Goal: Task Accomplishment & Management: Complete application form

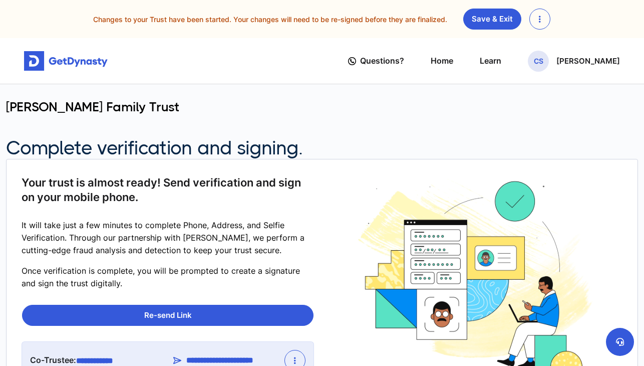
scroll to position [46, 0]
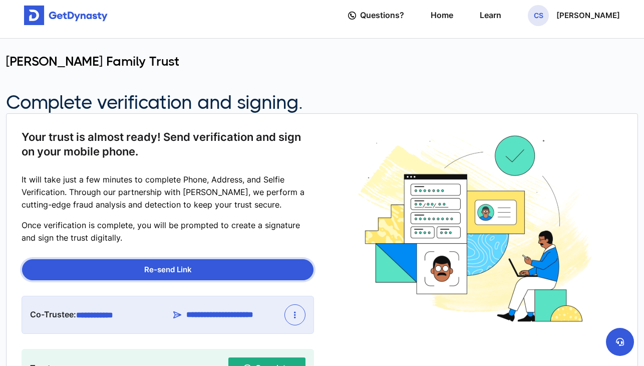
click at [207, 265] on button "Re-send Link" at bounding box center [167, 269] width 291 height 21
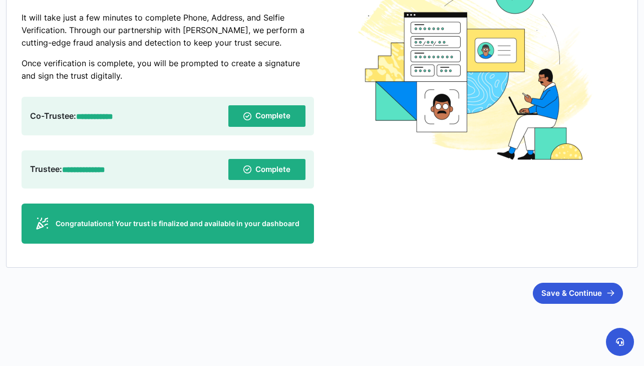
scroll to position [207, 0]
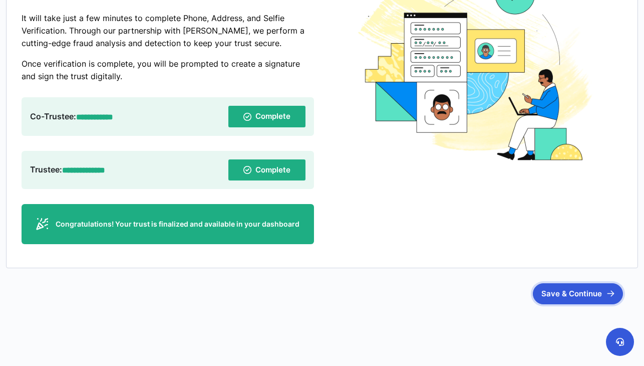
click at [573, 292] on button "Save & Continue" at bounding box center [578, 293] width 90 height 21
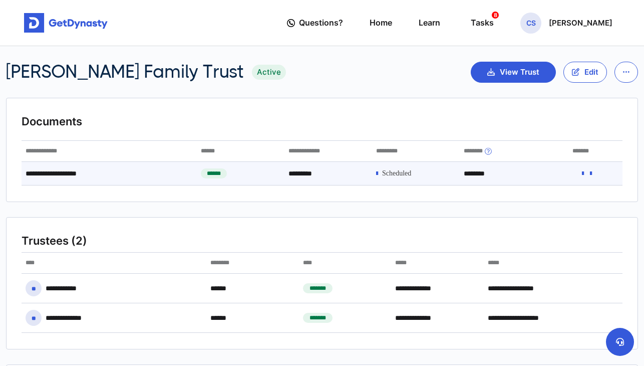
click at [378, 172] on icon at bounding box center [377, 173] width 2 height 7
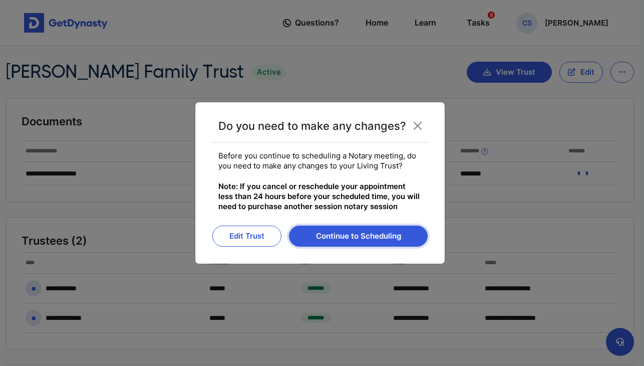
click at [361, 234] on button "Continue to Scheduling" at bounding box center [358, 235] width 139 height 21
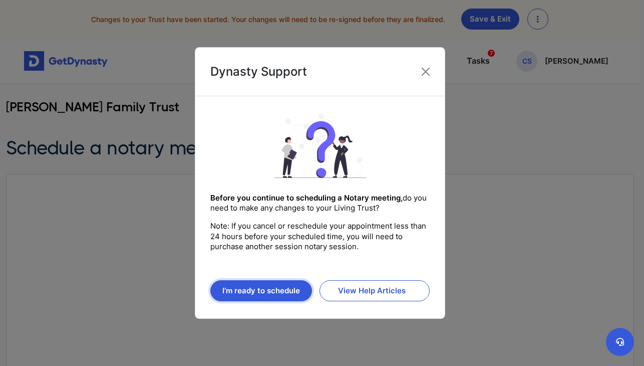
click at [271, 292] on button "I’m ready to schedule" at bounding box center [261, 290] width 102 height 21
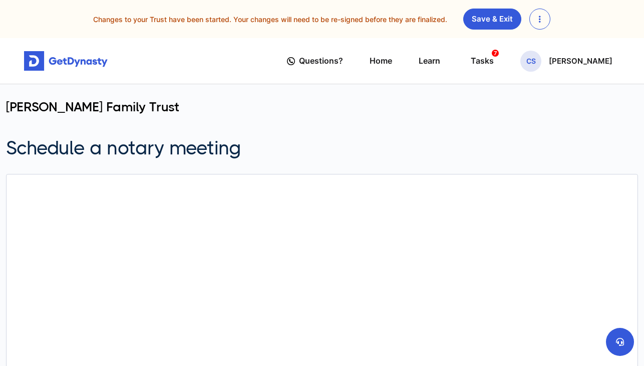
click at [547, 21] on button "button" at bounding box center [539, 19] width 21 height 21
click at [575, 23] on div "Changes to your Trust have been started. Your changes will need to be re-signed…" at bounding box center [321, 19] width 627 height 21
click at [493, 61] on div "Tasks 7" at bounding box center [482, 61] width 23 height 19
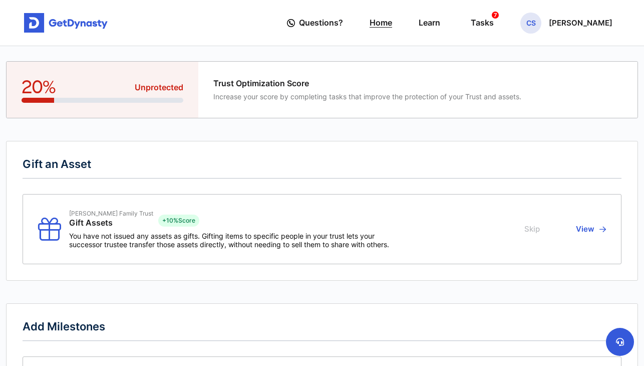
click at [392, 23] on link "Home" at bounding box center [381, 23] width 23 height 29
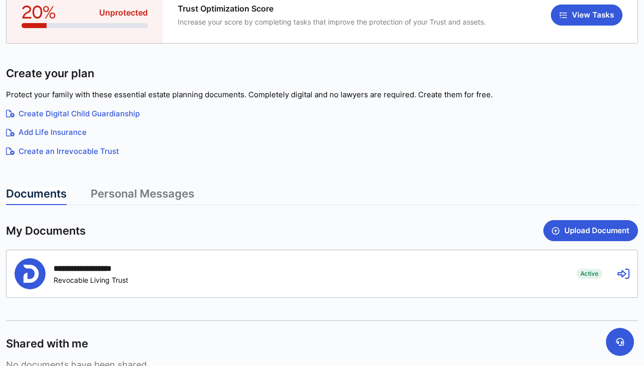
scroll to position [126, 0]
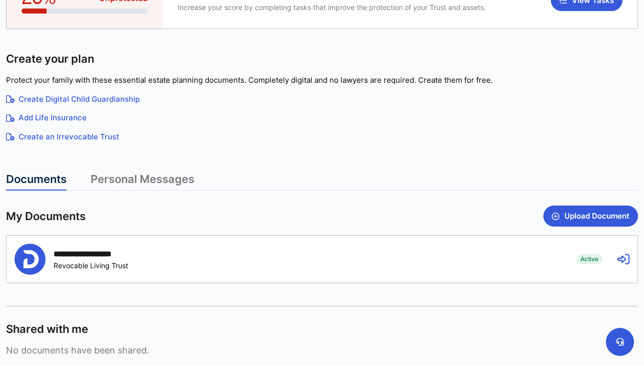
click at [625, 259] on icon at bounding box center [623, 259] width 12 height 12
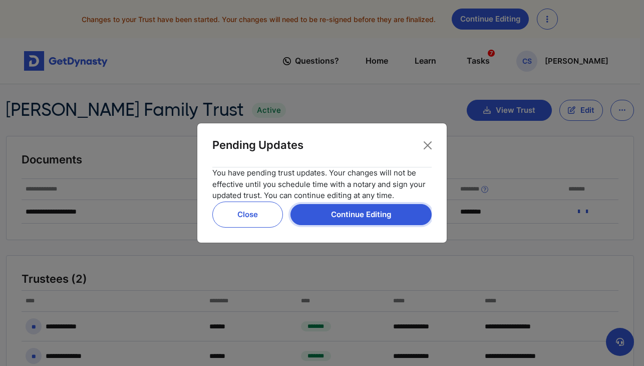
click at [364, 216] on button "Continue Editing" at bounding box center [360, 214] width 141 height 21
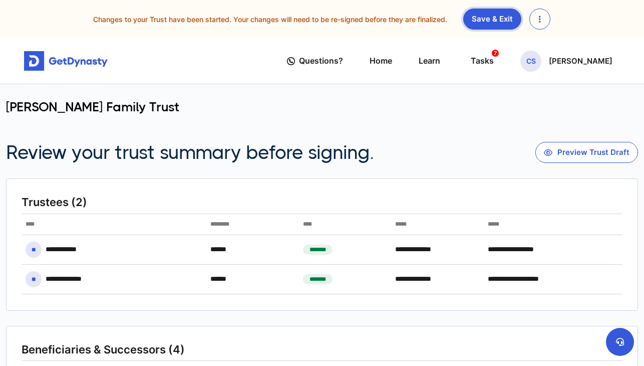
click at [487, 20] on link "Save & Exit" at bounding box center [492, 19] width 58 height 21
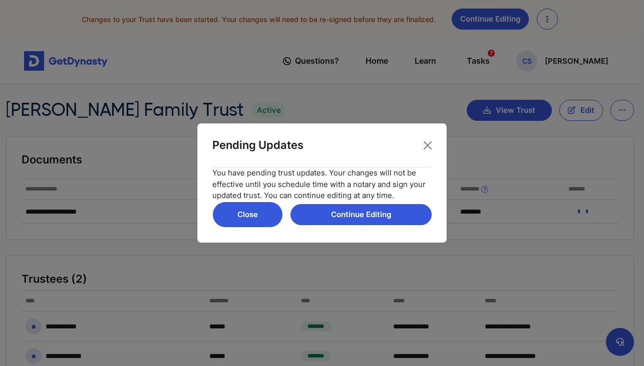
click at [260, 217] on button "Close" at bounding box center [247, 214] width 71 height 26
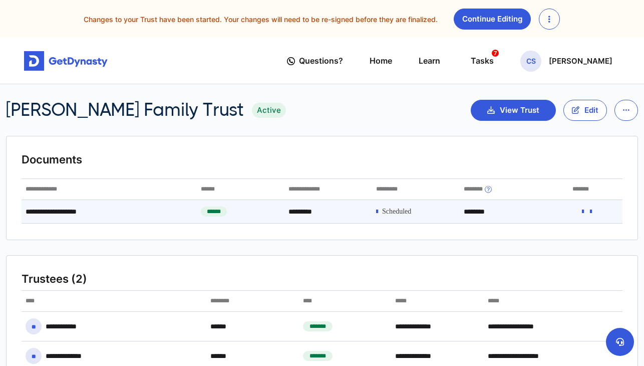
click at [393, 211] on span at bounding box center [396, 211] width 29 height 9
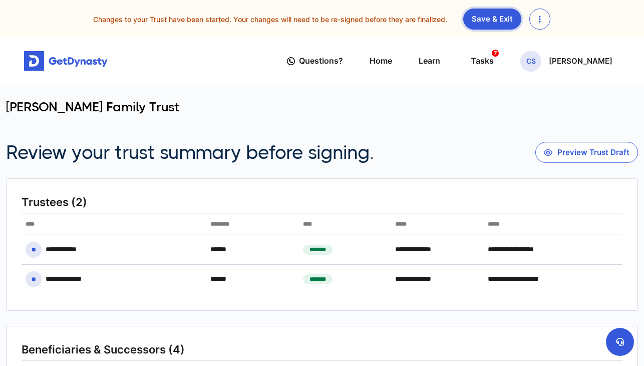
click at [492, 21] on link "Save & Exit" at bounding box center [492, 19] width 58 height 21
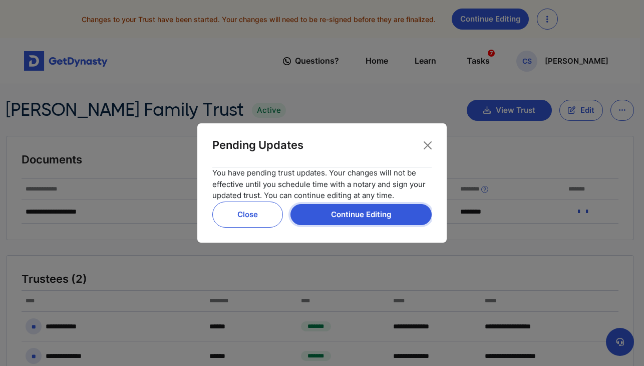
click at [379, 211] on button "Continue Editing" at bounding box center [360, 214] width 141 height 21
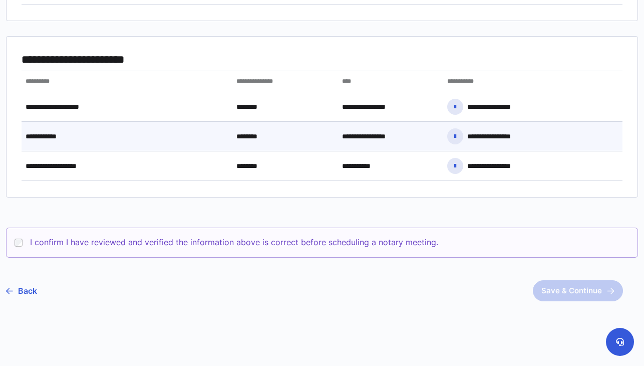
scroll to position [495, 0]
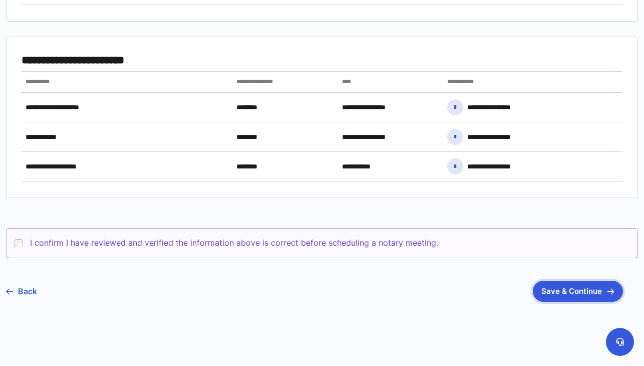
click at [565, 289] on button "Save & Continue" at bounding box center [578, 290] width 90 height 21
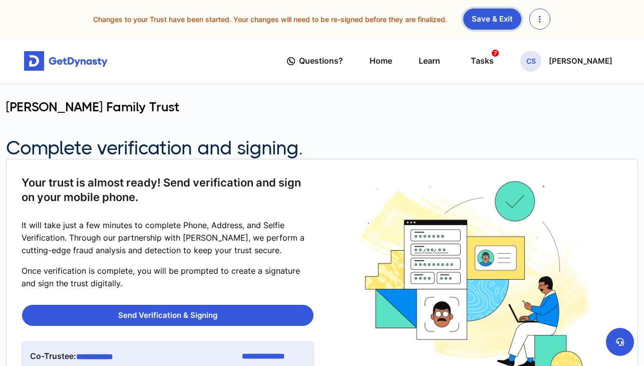
click at [503, 23] on link "Save & Exit" at bounding box center [492, 19] width 58 height 21
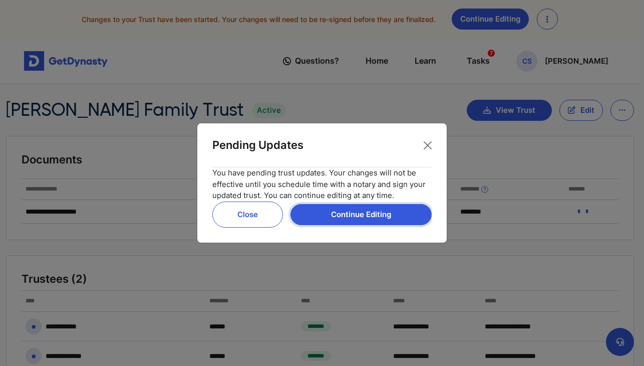
click at [339, 212] on button "Continue Editing" at bounding box center [360, 214] width 141 height 21
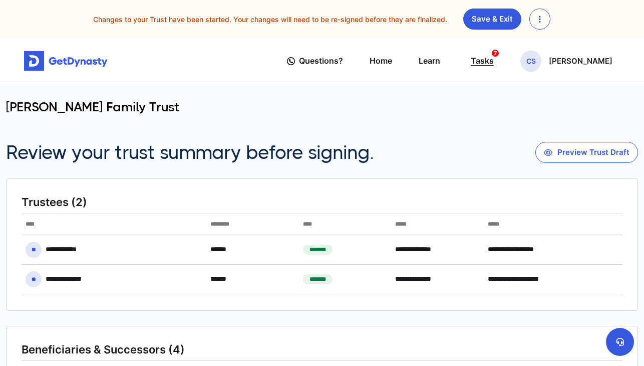
click at [493, 63] on div "Tasks 7" at bounding box center [482, 61] width 23 height 19
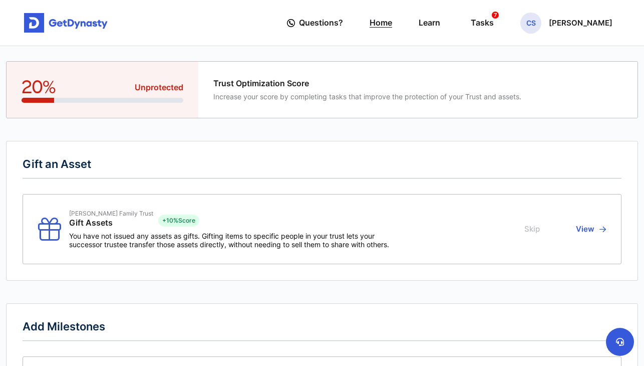
click at [392, 27] on link "Home" at bounding box center [381, 23] width 23 height 29
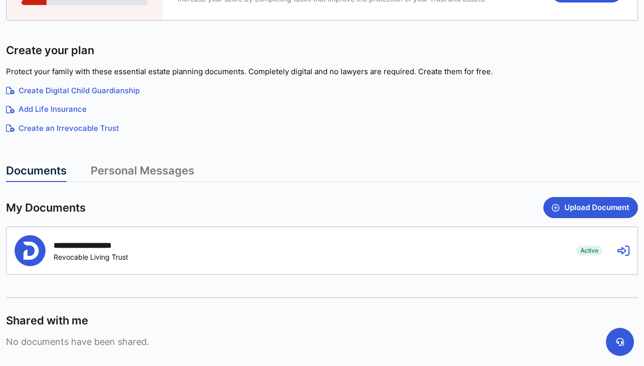
scroll to position [155, 0]
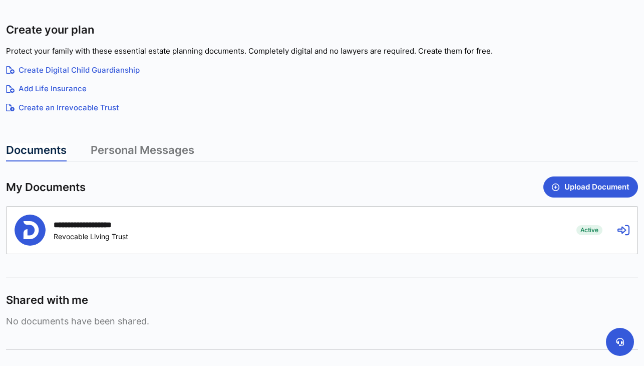
click at [616, 228] on div "**********" at bounding box center [322, 229] width 631 height 47
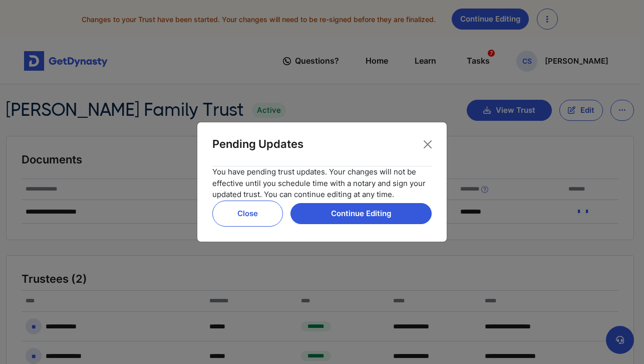
click at [623, 229] on div "Pending Updates You have pending trust updates. Your changes will not be effect…" at bounding box center [322, 182] width 644 height 364
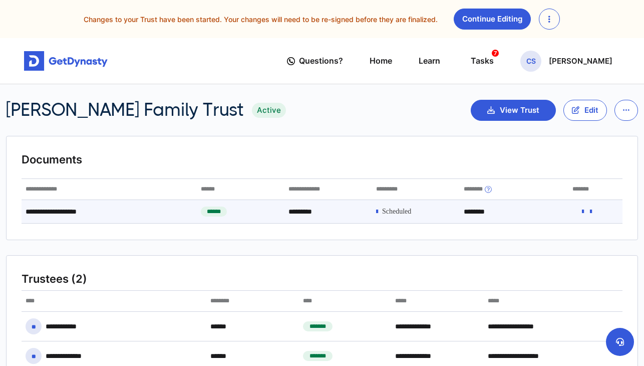
click at [411, 212] on span at bounding box center [396, 211] width 29 height 9
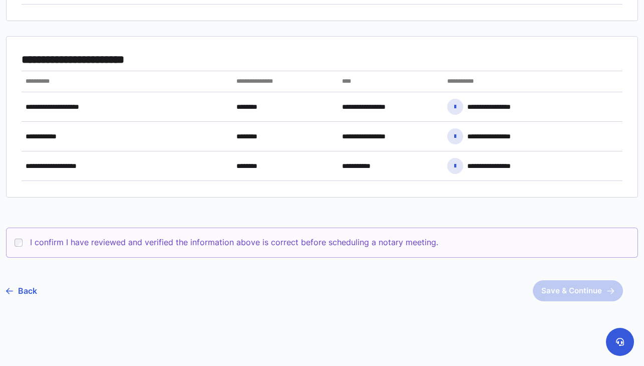
scroll to position [495, 0]
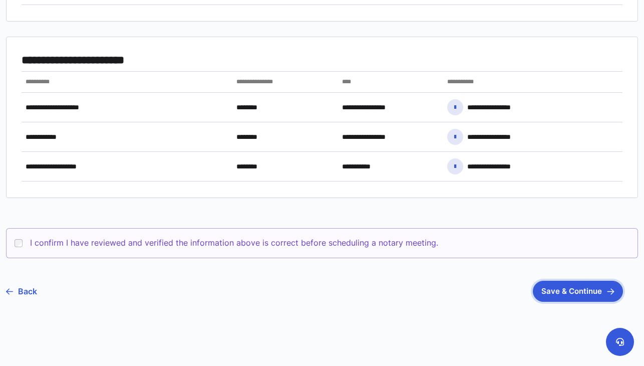
click at [561, 290] on button "Save & Continue" at bounding box center [578, 290] width 90 height 21
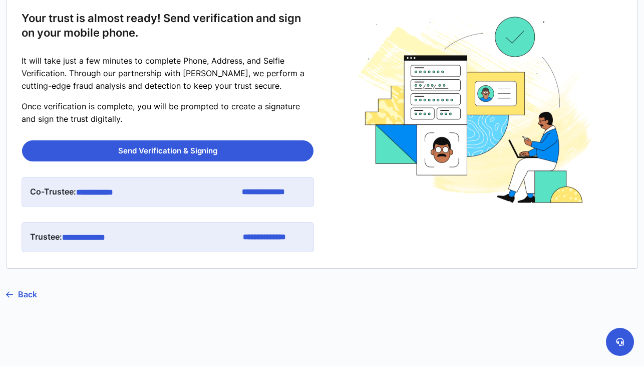
scroll to position [163, 0]
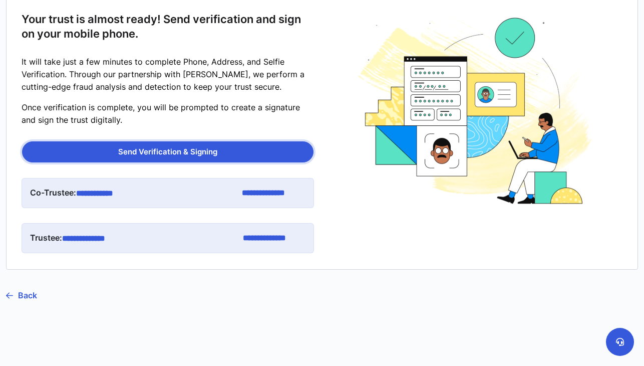
click at [221, 147] on button "Send Verification & Signing" at bounding box center [167, 151] width 291 height 21
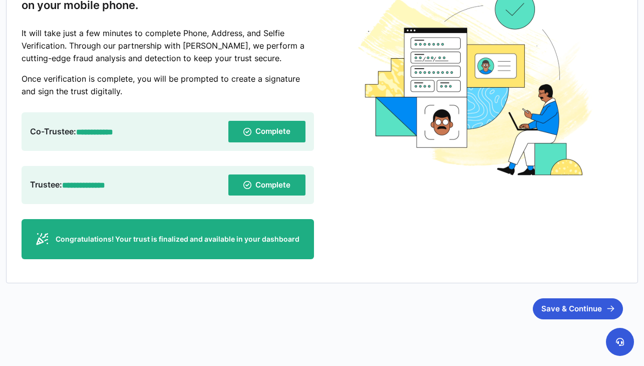
scroll to position [194, 0]
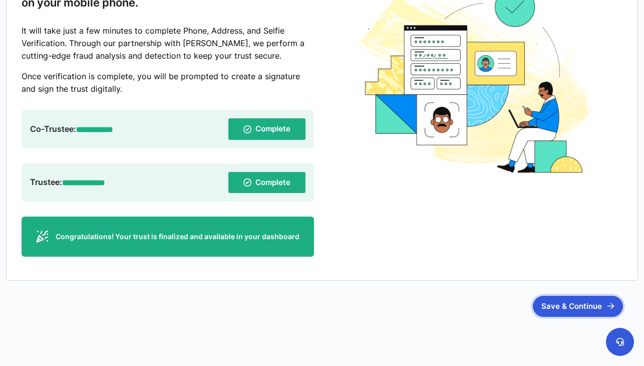
click at [572, 300] on button "Save & Continue" at bounding box center [578, 305] width 90 height 21
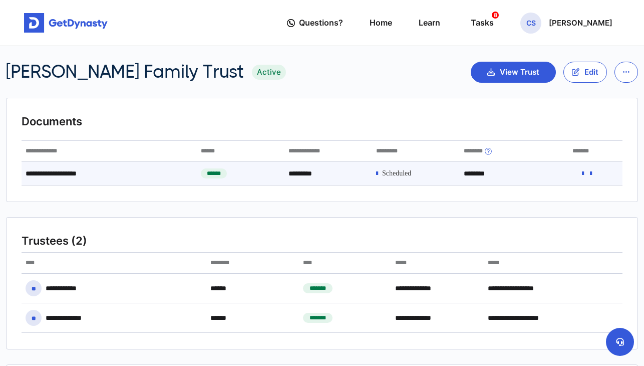
click at [406, 172] on span at bounding box center [396, 173] width 29 height 9
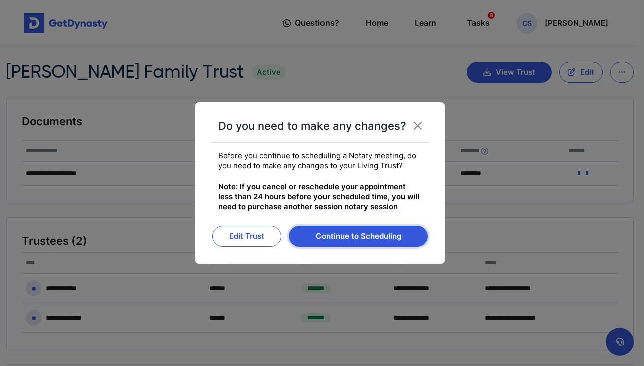
click at [371, 234] on button "Continue to Scheduling" at bounding box center [358, 235] width 139 height 21
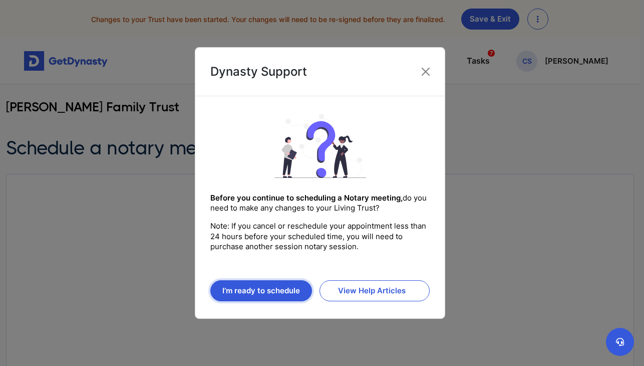
click at [290, 289] on button "I’m ready to schedule" at bounding box center [261, 290] width 102 height 21
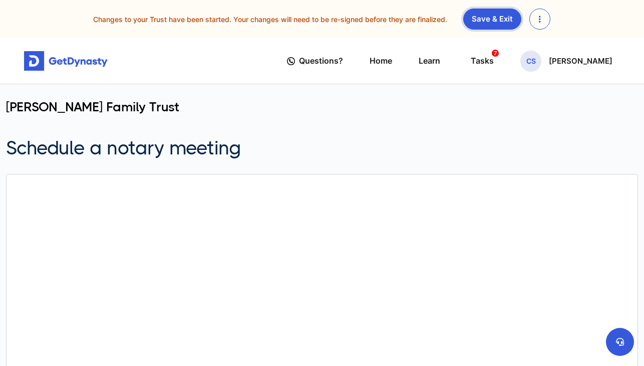
click at [480, 20] on link "Save & Exit" at bounding box center [492, 19] width 58 height 21
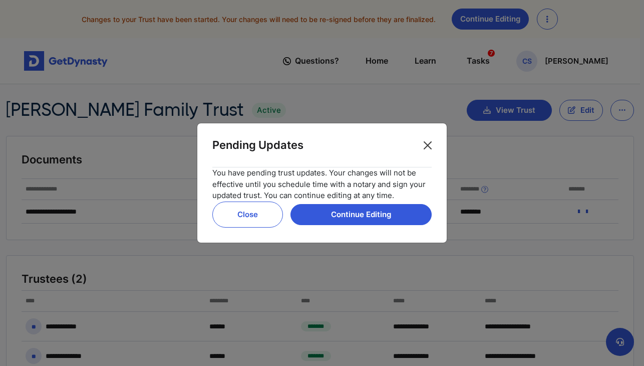
click at [427, 143] on button "Close" at bounding box center [428, 145] width 16 height 16
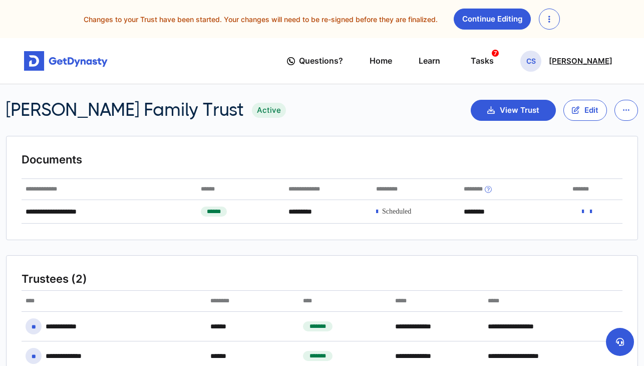
click at [566, 60] on p "[PERSON_NAME]" at bounding box center [581, 61] width 64 height 8
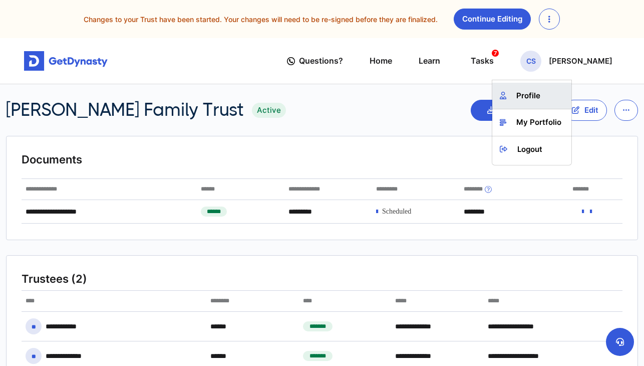
click at [540, 94] on link "Profile" at bounding box center [531, 96] width 79 height 27
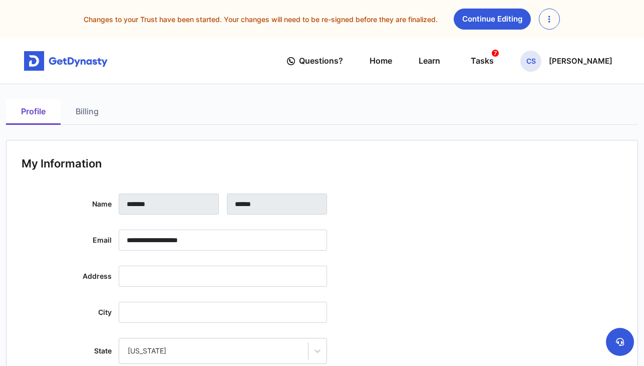
click at [82, 109] on link "Billing" at bounding box center [87, 112] width 53 height 26
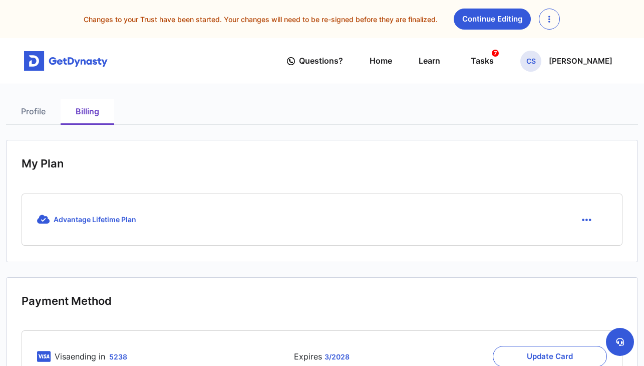
click at [41, 108] on link "Profile" at bounding box center [33, 112] width 55 height 26
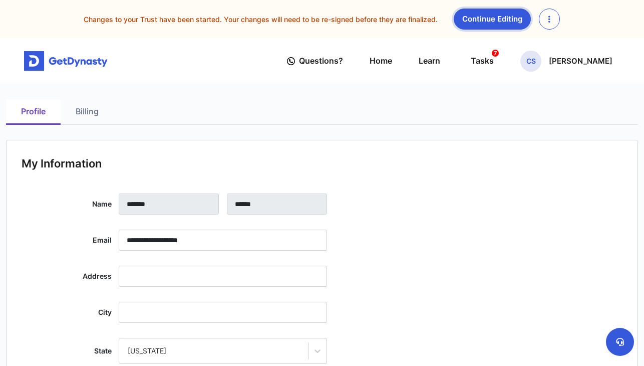
click at [490, 20] on link "Continue Editing" at bounding box center [492, 19] width 77 height 21
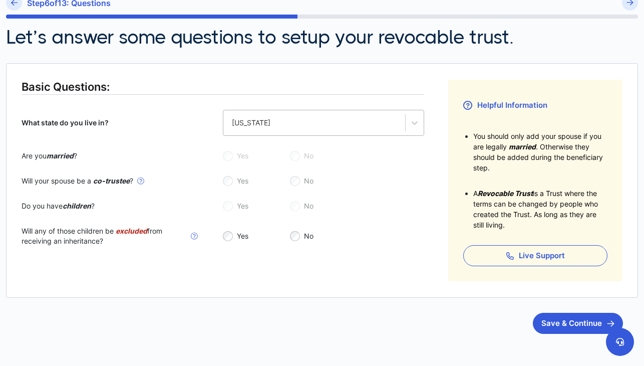
scroll to position [152, 0]
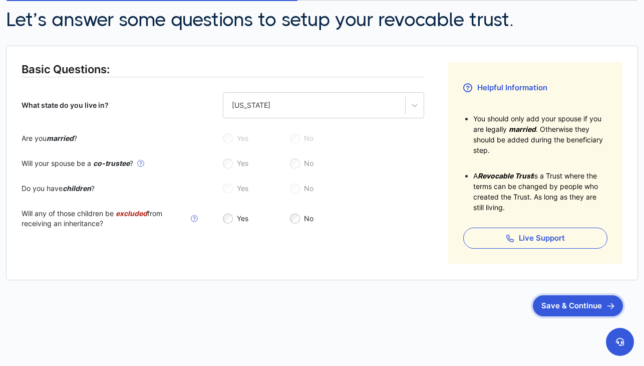
click at [561, 308] on button "Save & Continue" at bounding box center [578, 305] width 90 height 21
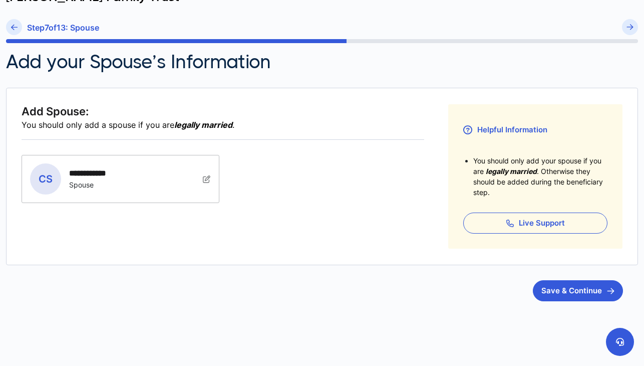
scroll to position [110, 0]
click at [575, 291] on button "Save & Continue" at bounding box center [578, 290] width 90 height 21
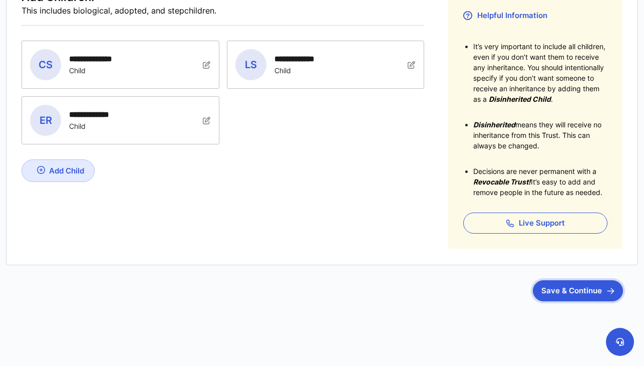
scroll to position [224, 0]
click at [551, 292] on button "Save & Continue" at bounding box center [578, 290] width 90 height 21
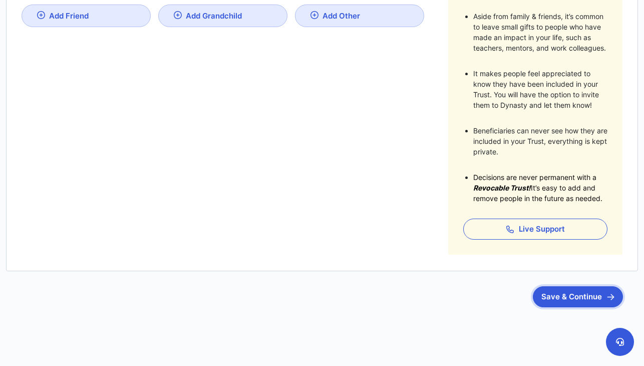
scroll to position [291, 0]
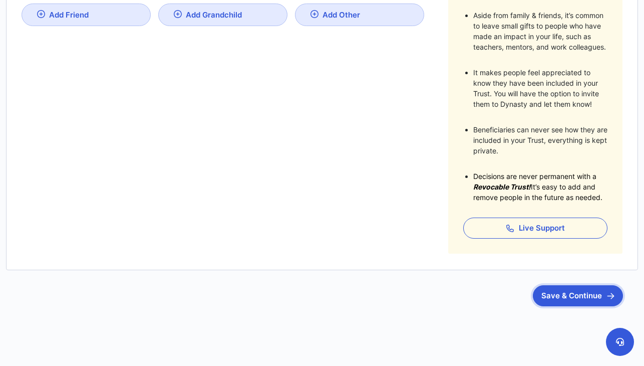
click at [579, 298] on button "Save & Continue" at bounding box center [578, 295] width 90 height 21
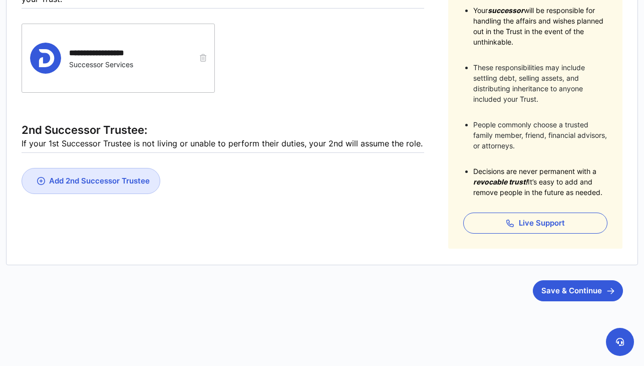
scroll to position [260, 0]
click at [567, 292] on button "Save & Continue" at bounding box center [578, 290] width 90 height 21
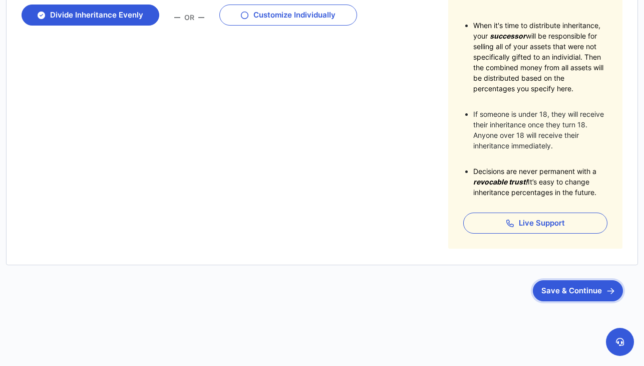
scroll to position [245, 0]
click at [559, 292] on button "Save & Continue" at bounding box center [578, 290] width 90 height 21
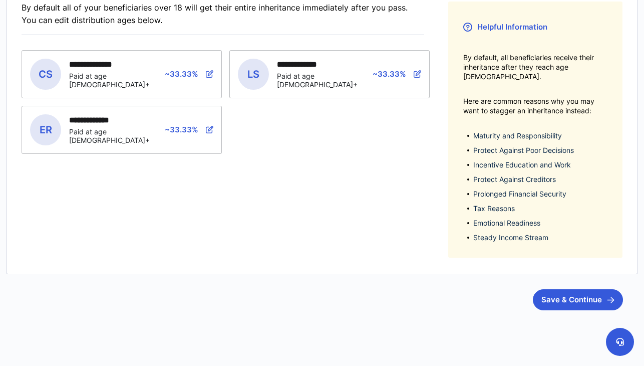
scroll to position [212, 0]
click at [573, 293] on button "Save & Continue" at bounding box center [578, 299] width 90 height 21
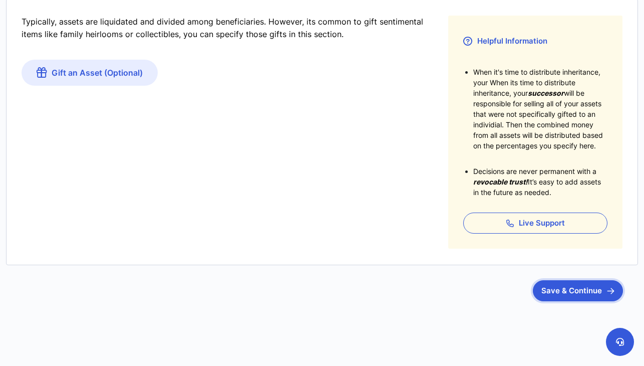
scroll to position [199, 0]
click at [567, 293] on button "Save & Continue" at bounding box center [578, 290] width 90 height 21
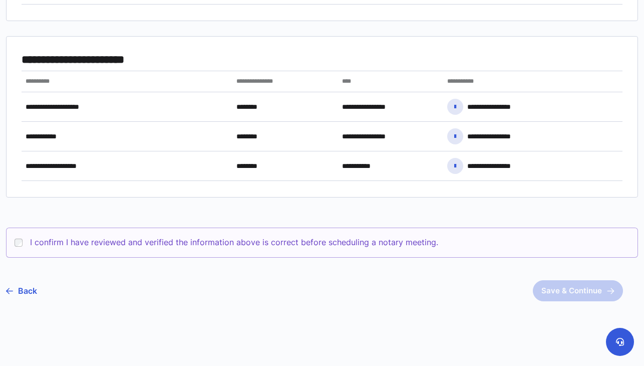
scroll to position [495, 0]
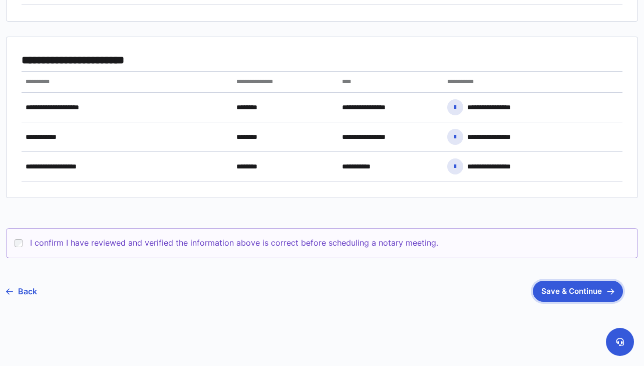
click at [576, 289] on button "Save & Continue" at bounding box center [578, 290] width 90 height 21
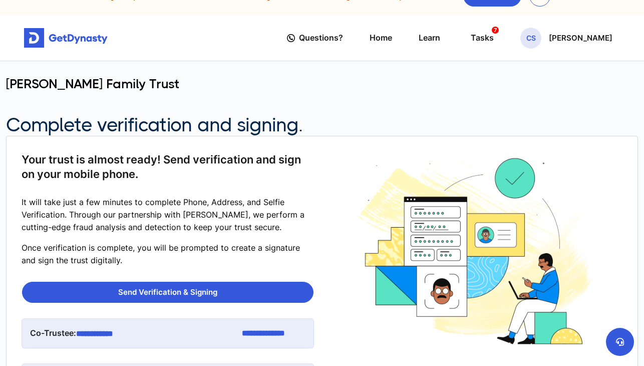
scroll to position [20, 0]
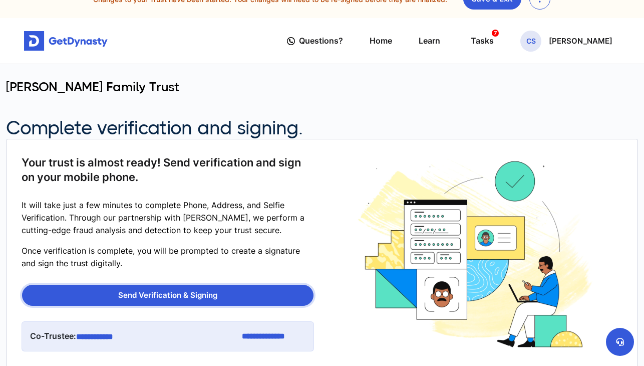
click at [224, 294] on button "Send Verification & Signing" at bounding box center [167, 294] width 291 height 21
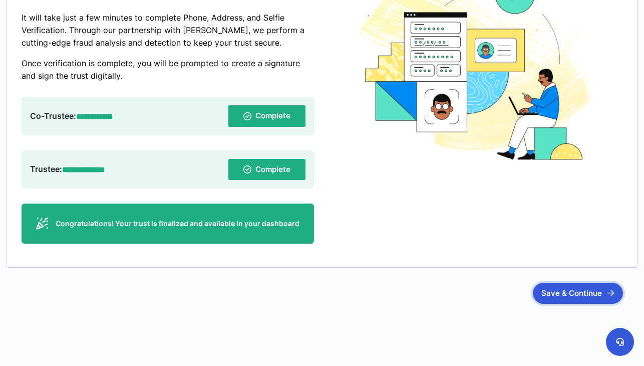
scroll to position [207, 0]
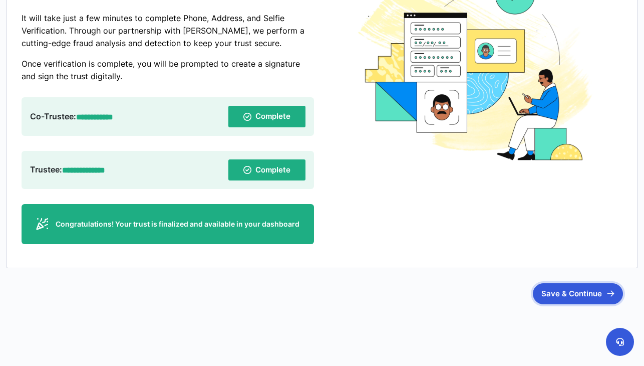
click at [569, 289] on button "Save & Continue" at bounding box center [578, 293] width 90 height 21
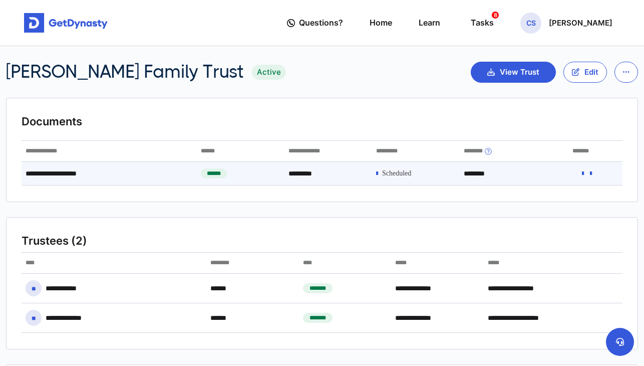
click at [396, 174] on span at bounding box center [396, 173] width 29 height 9
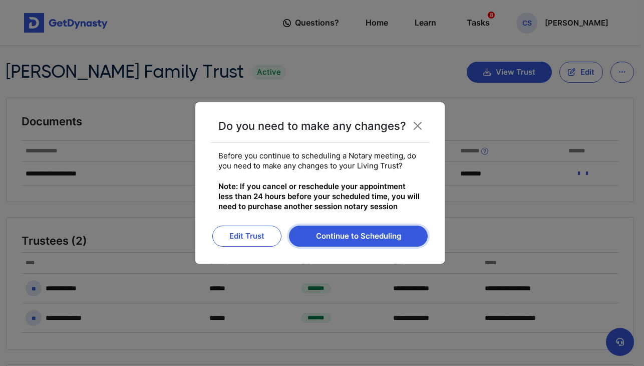
click at [352, 236] on button "Continue to Scheduling" at bounding box center [358, 235] width 139 height 21
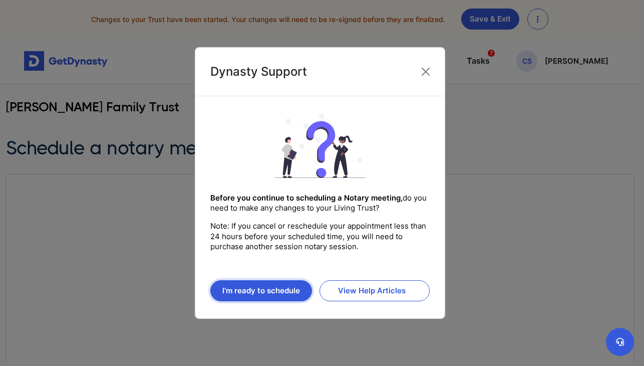
click at [292, 291] on button "I’m ready to schedule" at bounding box center [261, 290] width 102 height 21
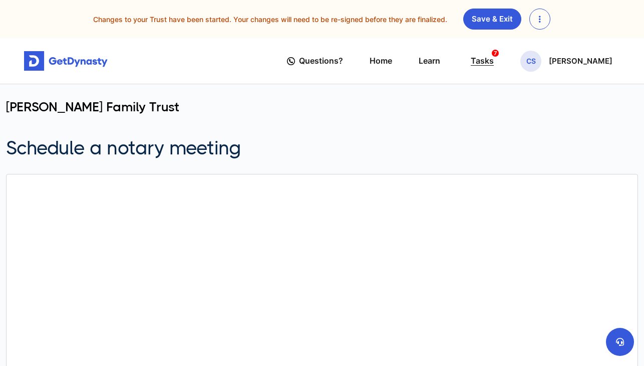
click at [494, 60] on div "Tasks 7" at bounding box center [482, 61] width 23 height 19
